Goal: Communication & Community: Share content

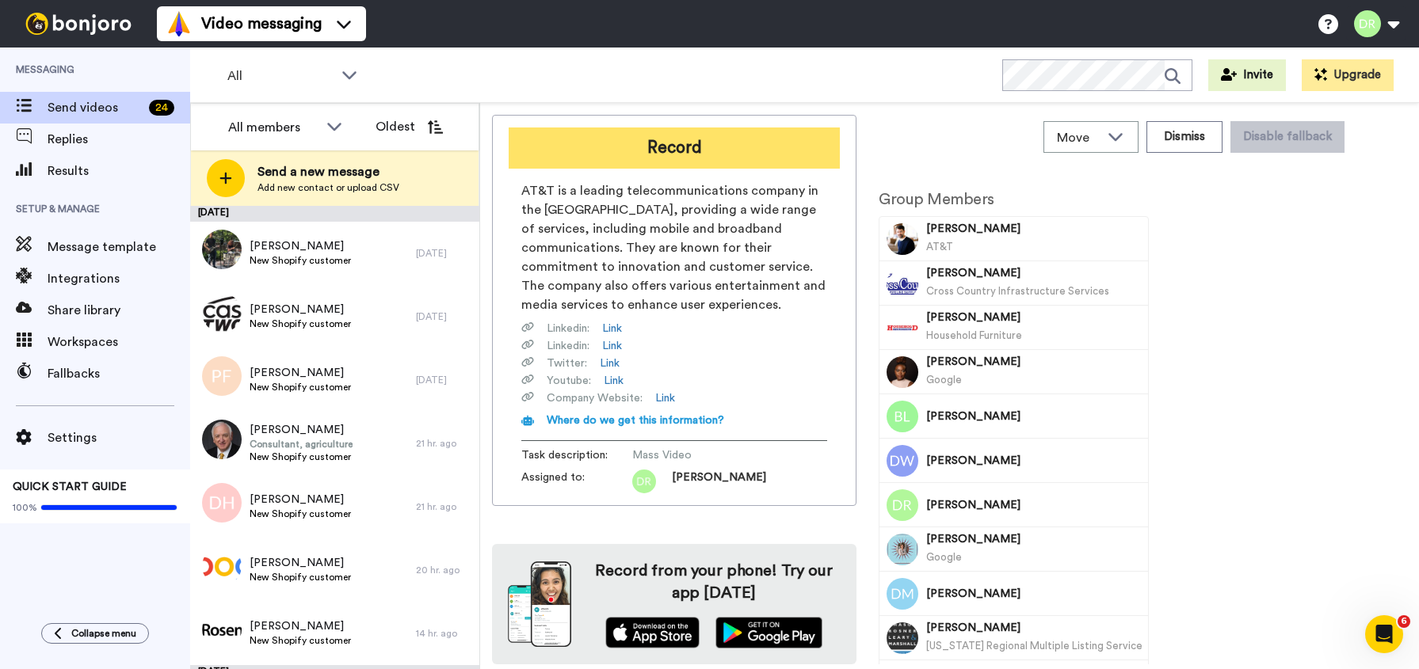
click at [637, 144] on button "Record" at bounding box center [674, 148] width 331 height 41
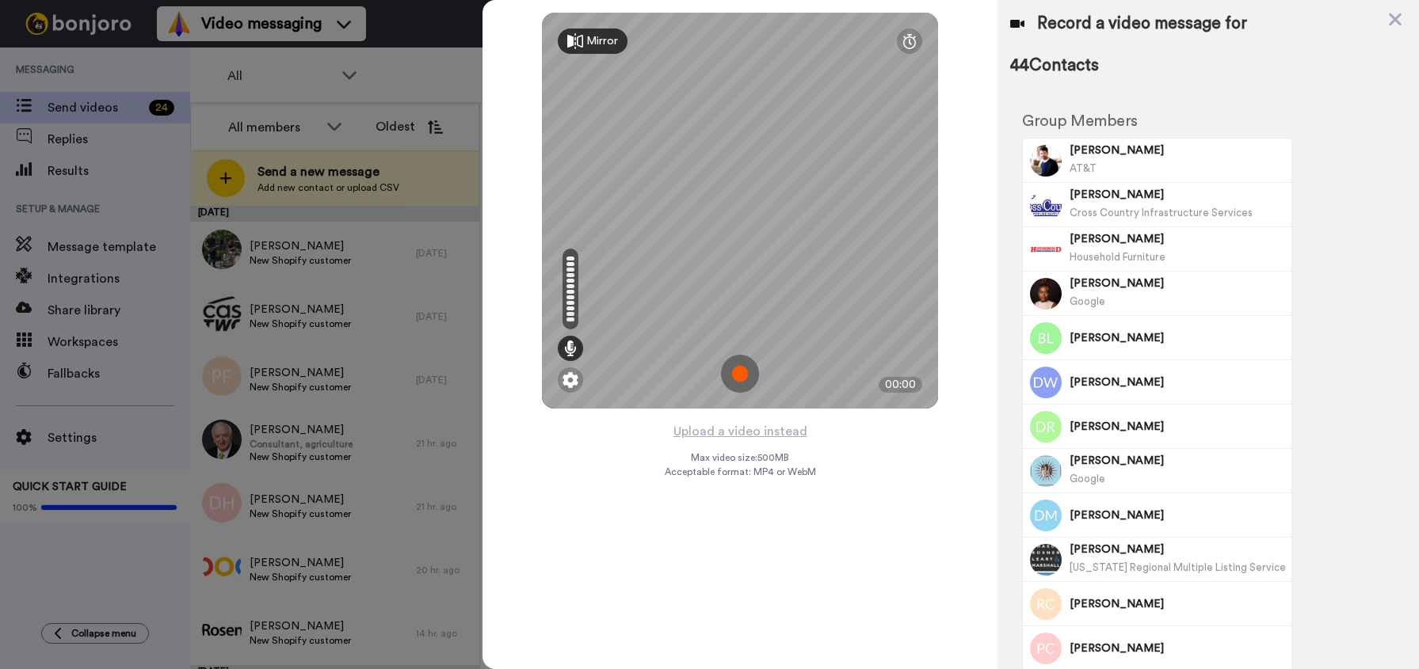
click at [737, 372] on img at bounding box center [740, 374] width 38 height 38
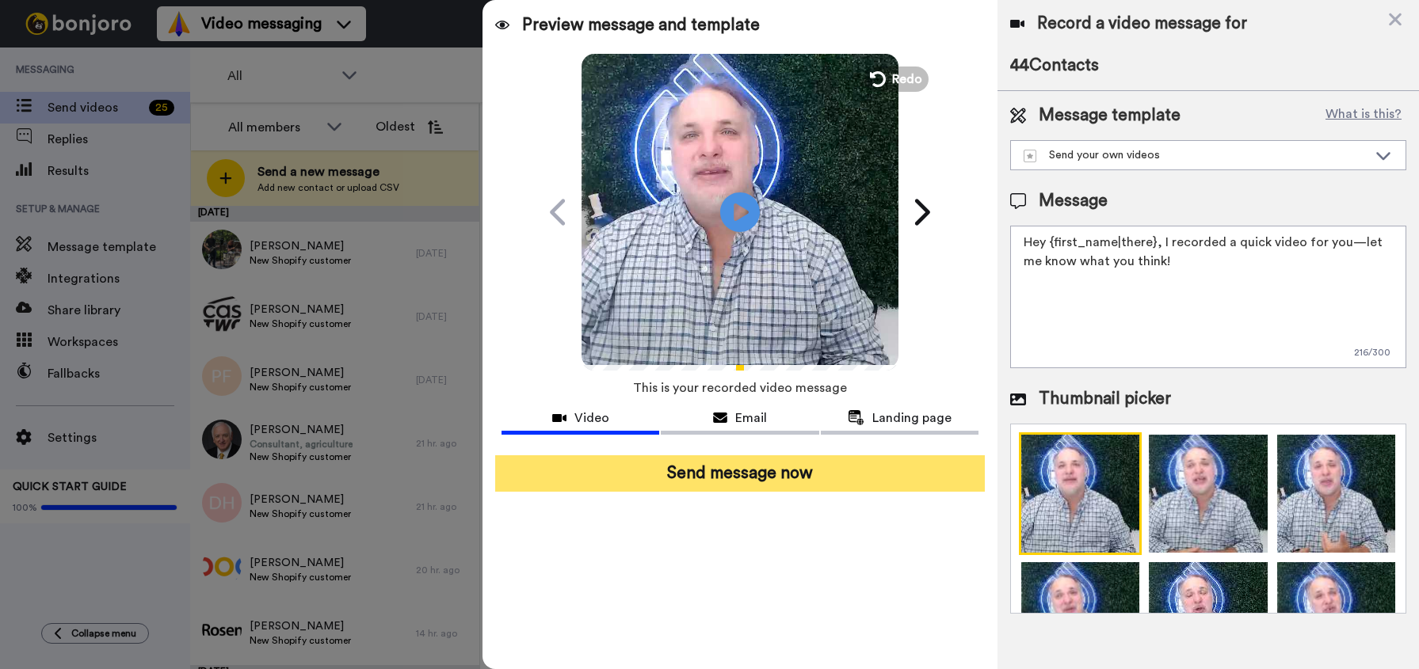
click at [732, 482] on button "Send message now" at bounding box center [740, 473] width 490 height 36
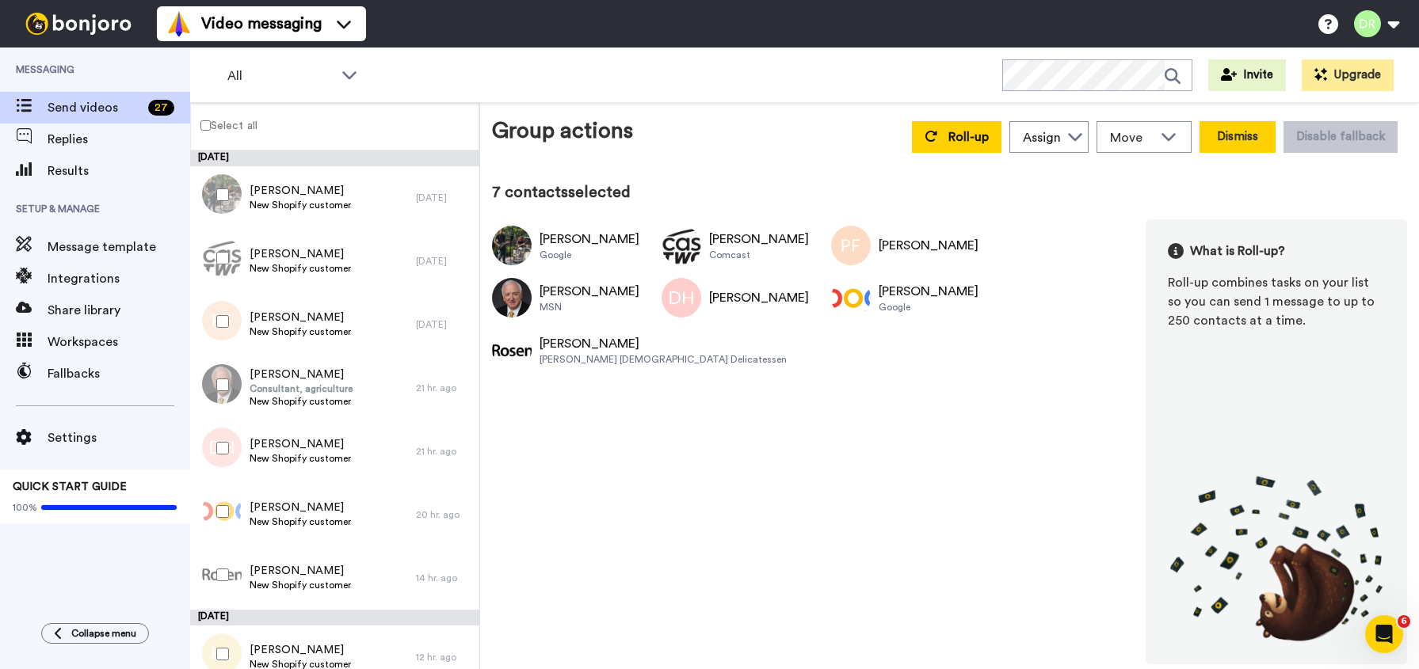
click at [1251, 147] on button "Dismiss" at bounding box center [1237, 137] width 76 height 32
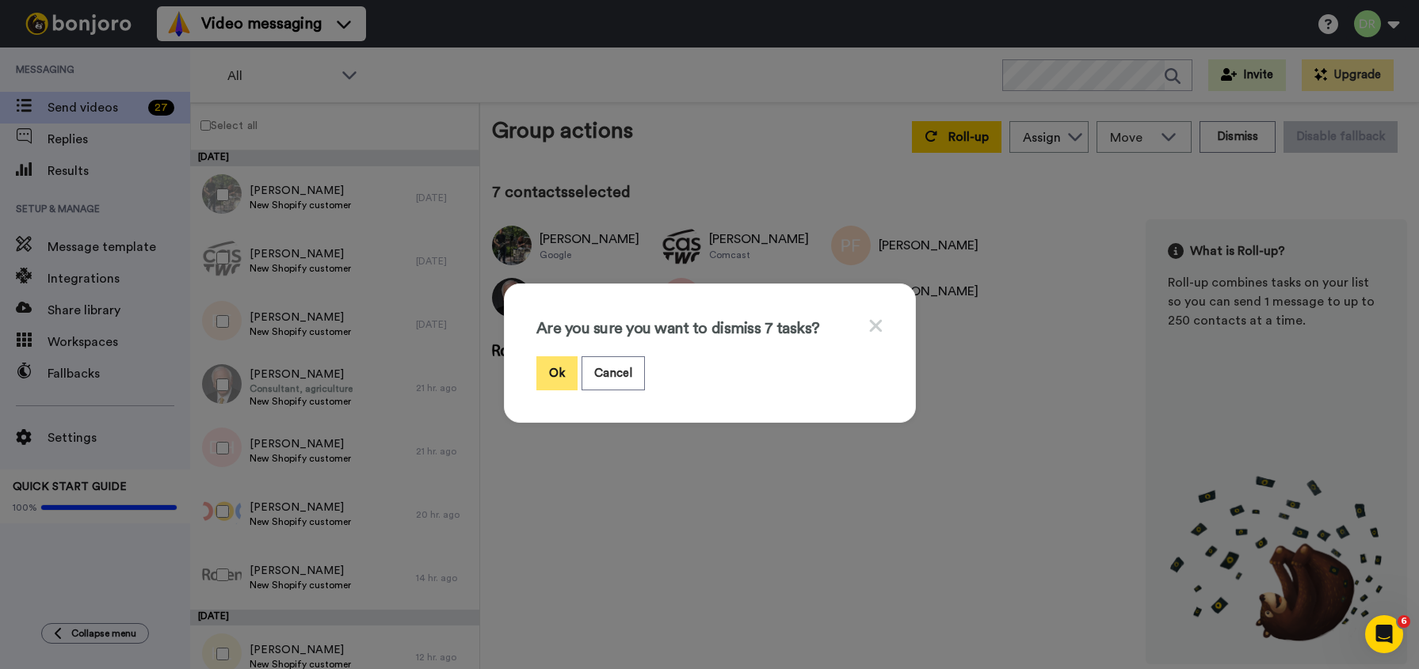
click at [550, 377] on button "Ok" at bounding box center [556, 373] width 41 height 34
